Goal: Entertainment & Leisure: Consume media (video, audio)

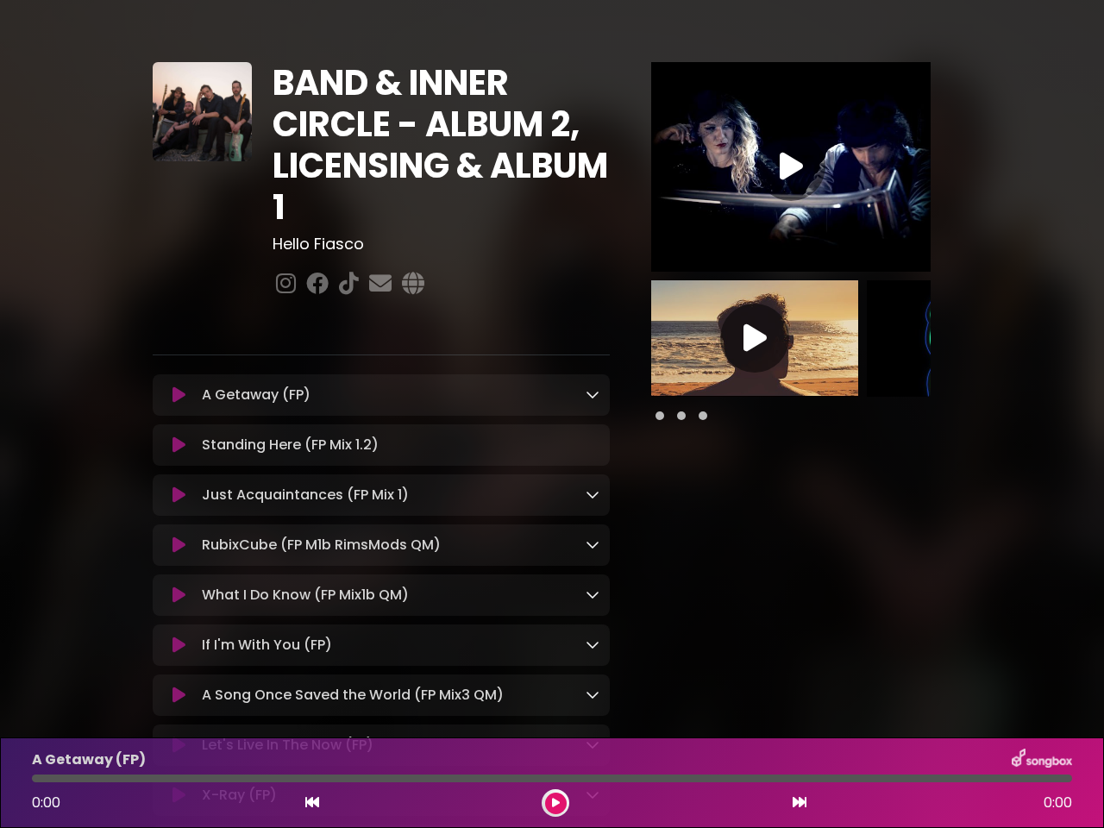
click at [552, 414] on div "A Getaway (FP) Loading Track..." at bounding box center [381, 394] width 457 height 41
click at [179, 396] on icon at bounding box center [178, 394] width 13 height 17
click at [592, 395] on icon at bounding box center [593, 394] width 14 height 14
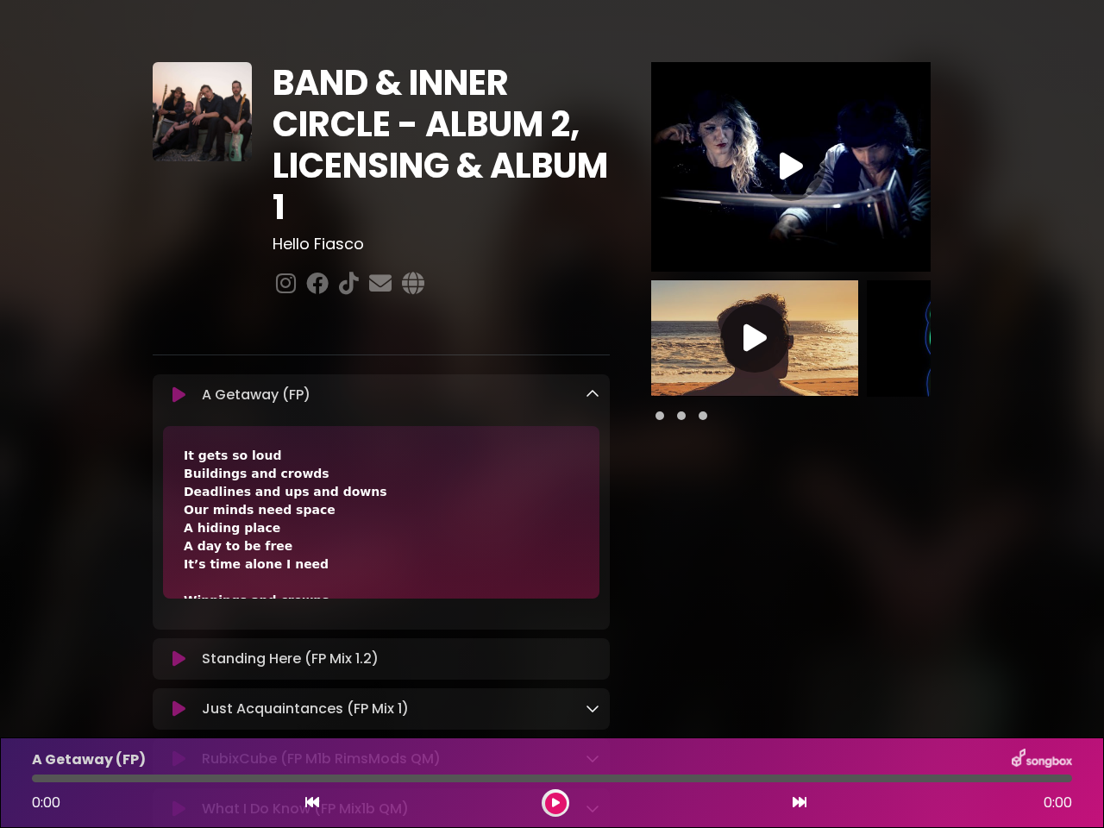
click at [179, 638] on div "Standing Here (FP Mix 1.2) Loading Track... Name" at bounding box center [381, 658] width 457 height 41
click at [179, 497] on div "It gets so loud Buildings and crowds Deadlines and ups and downs Our minds need…" at bounding box center [381, 512] width 436 height 172
click at [592, 496] on div "It gets so loud Buildings and crowds Deadlines and ups and downs Our minds need…" at bounding box center [381, 512] width 436 height 172
click at [179, 548] on div "It gets so loud Buildings and crowds Deadlines and ups and downs Our minds need…" at bounding box center [381, 512] width 436 height 172
click at [592, 547] on div "It gets so loud Buildings and crowds Deadlines and ups and downs Our minds need…" at bounding box center [381, 512] width 436 height 172
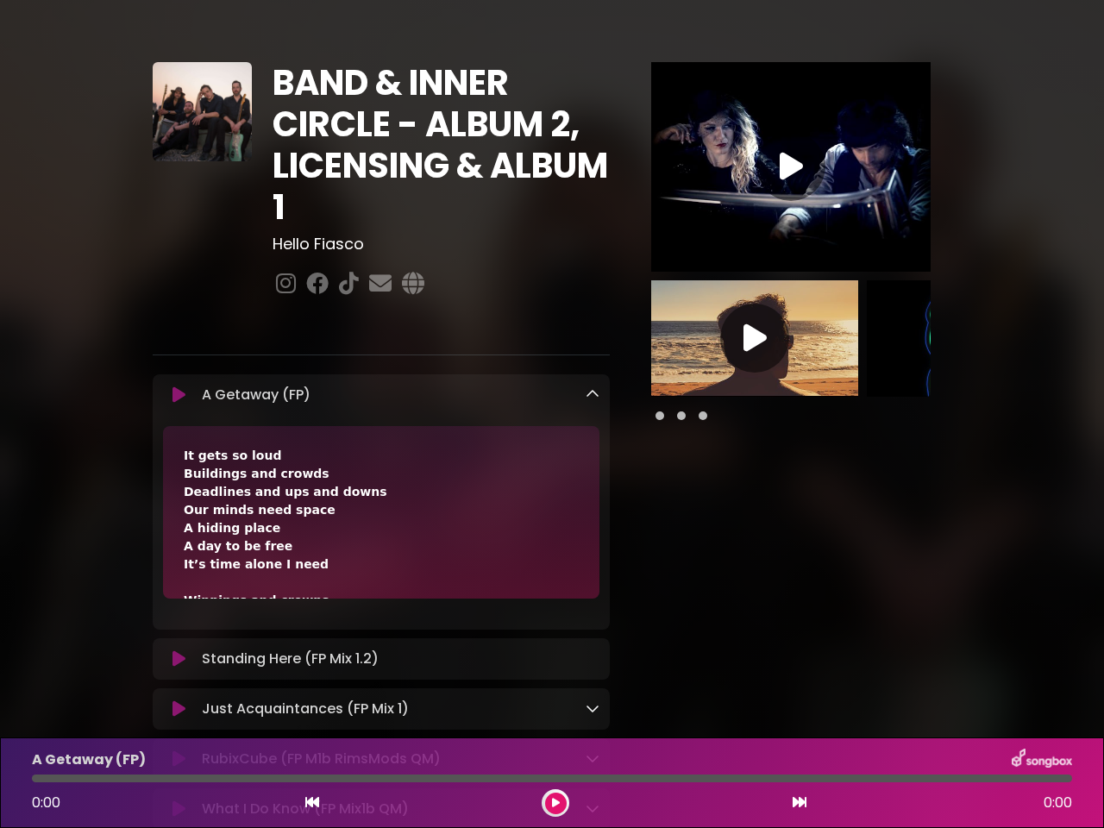
click at [179, 599] on div "It gets so loud Buildings and crowds Deadlines and ups and downs Our minds need…" at bounding box center [381, 512] width 436 height 172
click at [592, 598] on div "It gets so loud Buildings and crowds Deadlines and ups and downs Our minds need…" at bounding box center [381, 512] width 436 height 172
